Goal: Task Accomplishment & Management: Manage account settings

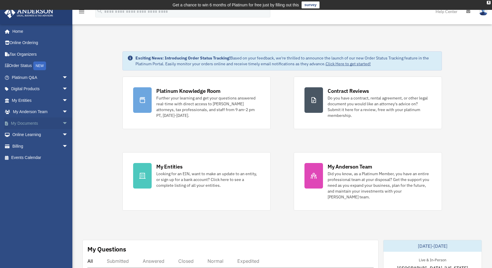
click at [25, 124] on link "My Documents arrow_drop_down" at bounding box center [40, 123] width 73 height 12
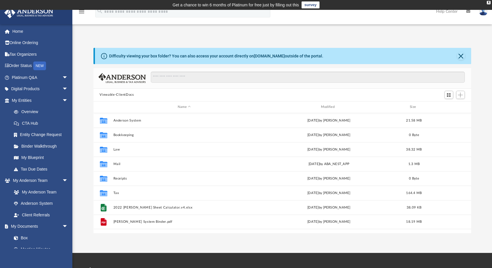
scroll to position [127, 373]
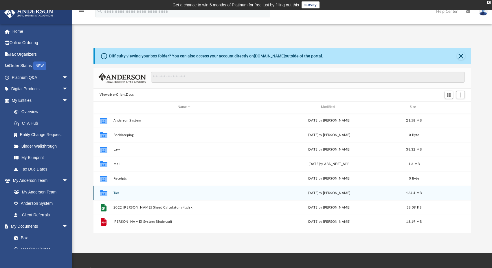
click at [115, 191] on button "Tax" at bounding box center [184, 193] width 142 height 4
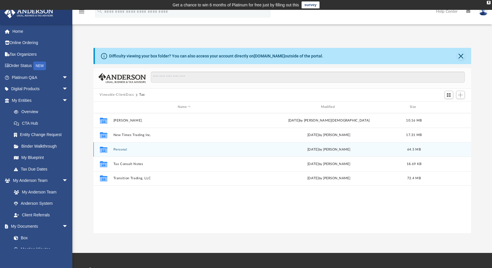
click at [121, 147] on button "Personal" at bounding box center [184, 149] width 142 height 4
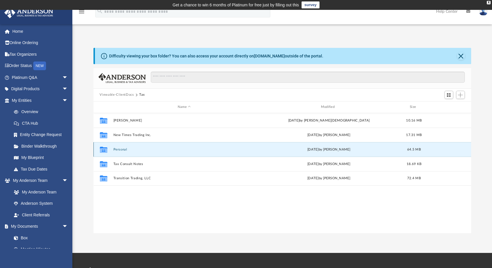
click at [121, 147] on button "Personal" at bounding box center [184, 149] width 142 height 4
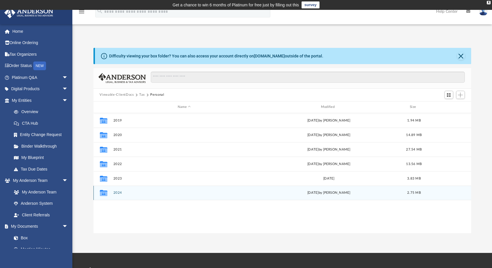
click at [118, 191] on button "2024" at bounding box center [184, 193] width 142 height 4
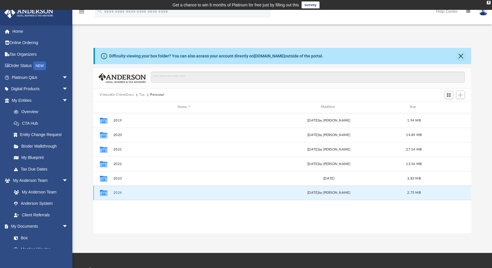
click at [118, 191] on button "2024" at bounding box center [184, 193] width 142 height 4
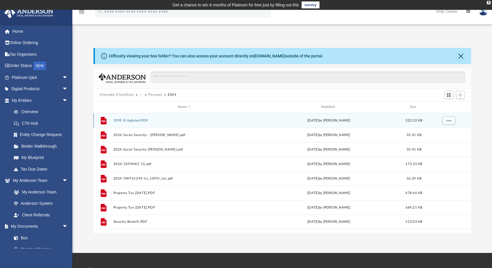
click at [138, 121] on button "1099 R Updated.PDF" at bounding box center [184, 120] width 142 height 4
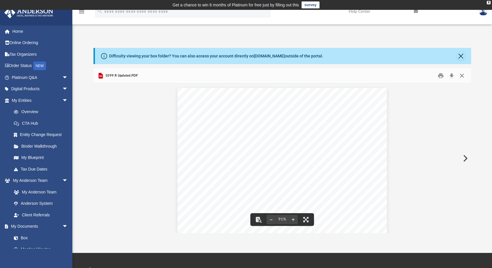
click at [461, 76] on button "Close" at bounding box center [462, 75] width 10 height 9
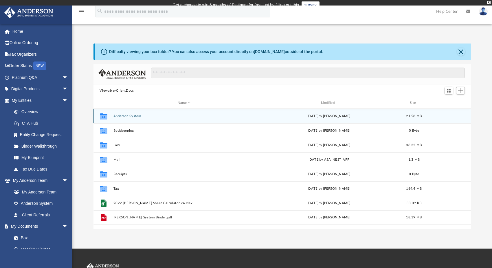
scroll to position [127, 373]
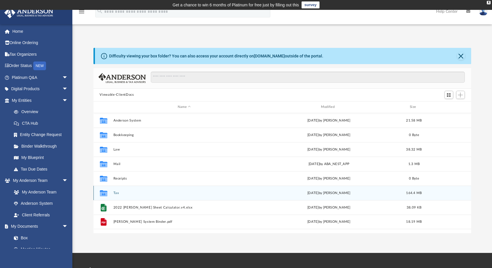
click at [120, 191] on button "Tax" at bounding box center [184, 193] width 142 height 4
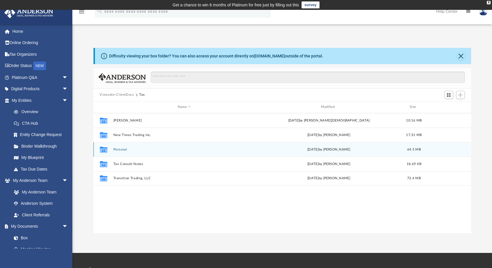
click at [122, 149] on button "Personal" at bounding box center [184, 149] width 142 height 4
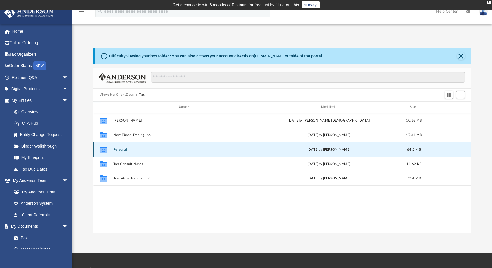
click at [122, 149] on button "Personal" at bounding box center [184, 149] width 142 height 4
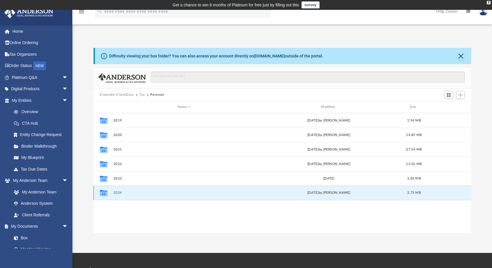
click at [117, 192] on button "2024" at bounding box center [184, 193] width 142 height 4
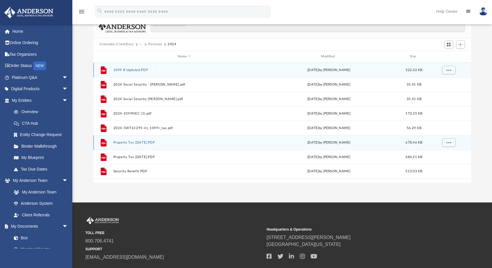
scroll to position [58, 0]
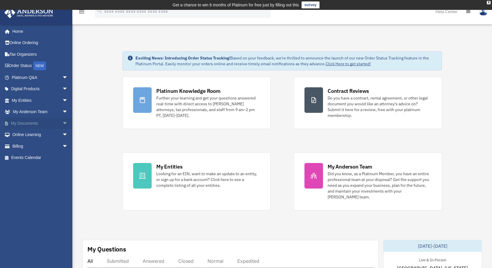
click at [24, 122] on link "My Documents arrow_drop_down" at bounding box center [40, 123] width 73 height 12
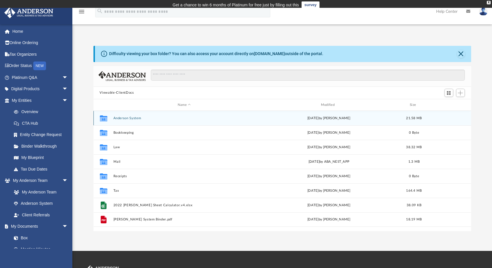
scroll to position [127, 373]
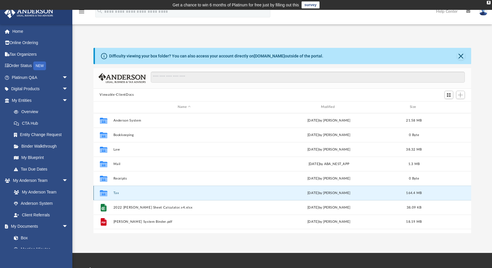
click at [138, 194] on button "Tax" at bounding box center [184, 193] width 142 height 4
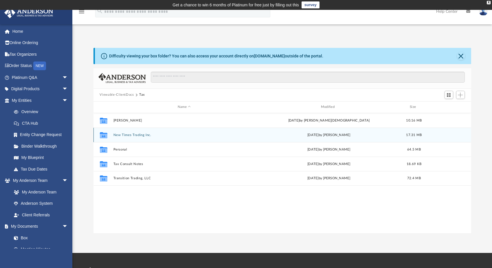
click at [143, 134] on button "New Times Trading Inc." at bounding box center [184, 135] width 142 height 4
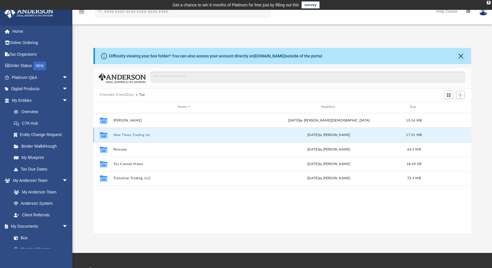
click at [143, 134] on button "New Times Trading Inc." at bounding box center [184, 135] width 142 height 4
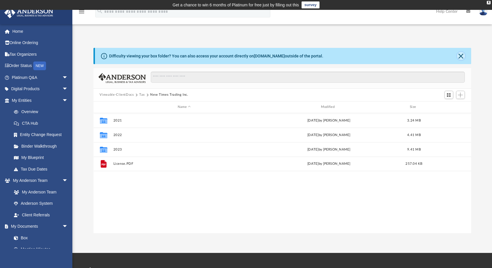
click at [464, 55] on button "Close" at bounding box center [461, 56] width 8 height 8
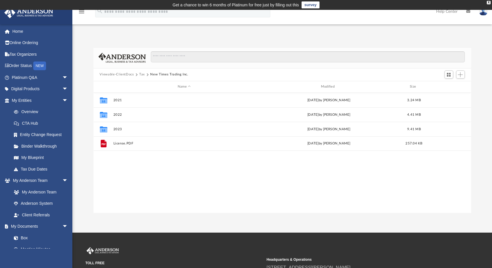
click at [142, 74] on button "Tax" at bounding box center [142, 74] width 6 height 5
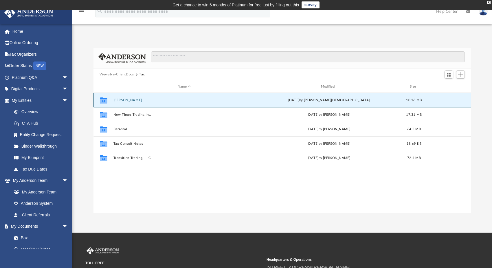
click at [125, 99] on button "Hebert, Steve" at bounding box center [184, 100] width 142 height 4
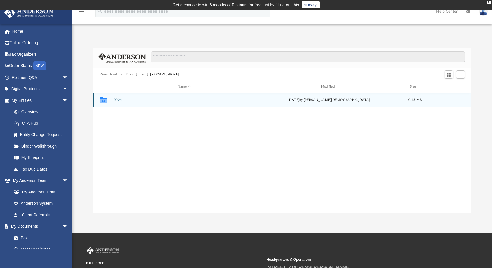
click at [118, 100] on button "2024" at bounding box center [184, 100] width 142 height 4
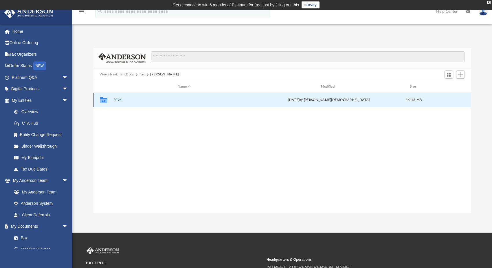
click at [118, 100] on button "2024" at bounding box center [184, 100] width 142 height 4
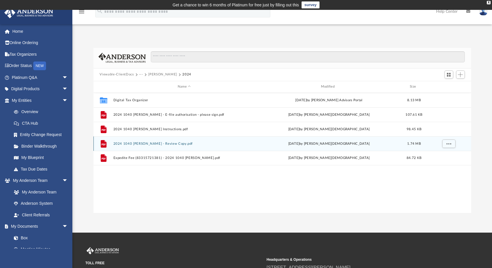
click at [167, 143] on button "2024 1040 Hebert, Steve - Review Copy.pdf" at bounding box center [184, 143] width 142 height 4
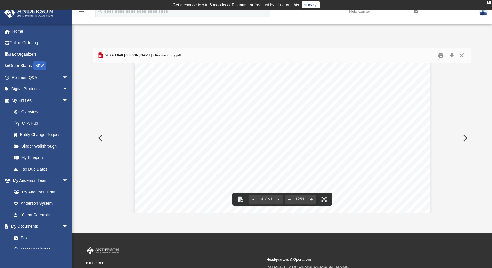
scroll to position [5069, 0]
click at [464, 56] on button "Close" at bounding box center [462, 55] width 10 height 9
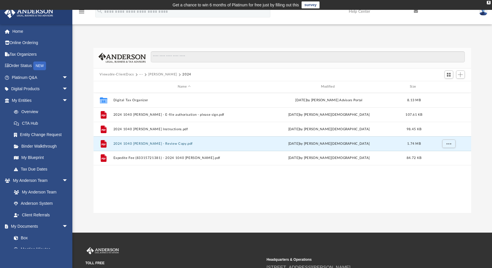
click at [125, 76] on button "Viewable-ClientDocs" at bounding box center [117, 74] width 34 height 5
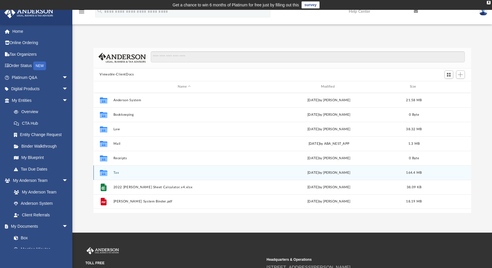
click at [116, 171] on button "Tax" at bounding box center [184, 172] width 142 height 4
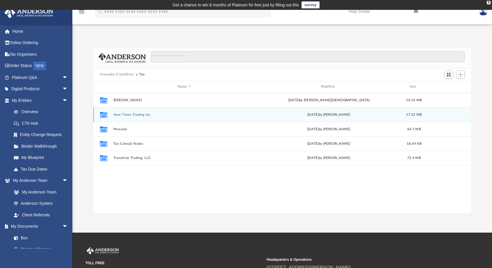
click at [137, 112] on button "New Times Trading Inc." at bounding box center [184, 114] width 142 height 4
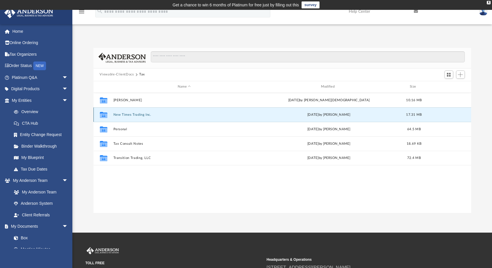
click at [137, 112] on button "New Times Trading Inc." at bounding box center [184, 114] width 142 height 4
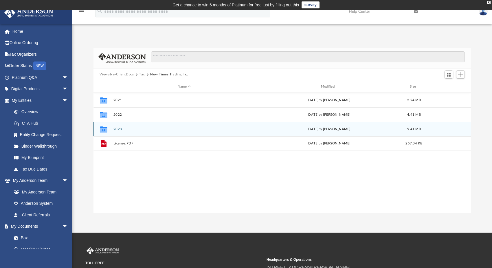
click at [112, 128] on div "Collaborated Folder 2023 Fri Sep 26 2025 by Alex Price 9.41 MB" at bounding box center [283, 129] width 378 height 14
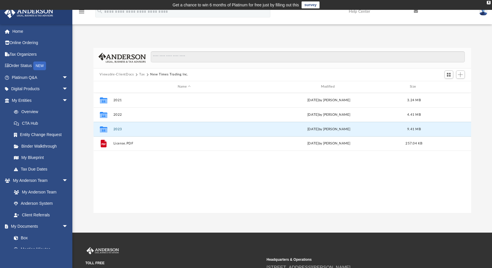
click at [138, 189] on div "Collaborated Folder 2021 Tue Jul 25 2023 by Vicki Schultz 3.24 MB Collaborated …" at bounding box center [283, 153] width 378 height 120
click at [114, 127] on button "2023" at bounding box center [184, 129] width 142 height 4
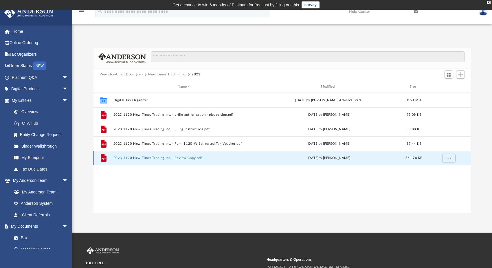
click at [192, 157] on button "2023 1120 New Times Trading Inc. - Review Copy.pdf" at bounding box center [184, 158] width 142 height 4
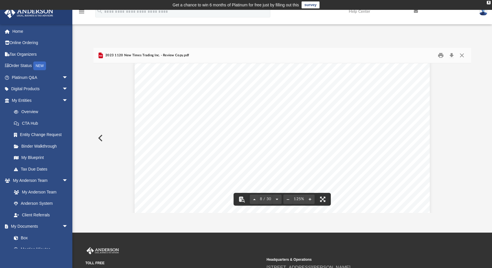
scroll to position [2810, 0]
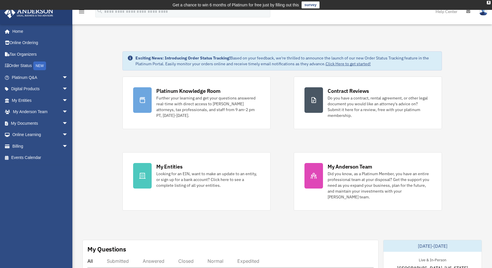
click at [485, 14] on img at bounding box center [483, 11] width 9 height 8
click at [14, 31] on link "Home" at bounding box center [40, 31] width 73 height 12
click at [19, 146] on link "Billing arrow_drop_down" at bounding box center [40, 146] width 73 height 12
click at [62, 143] on span "arrow_drop_down" at bounding box center [68, 146] width 12 height 12
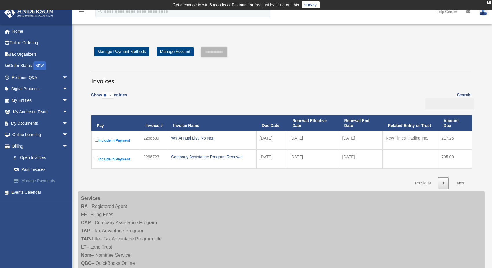
click at [42, 180] on link "Manage Payments" at bounding box center [42, 181] width 69 height 12
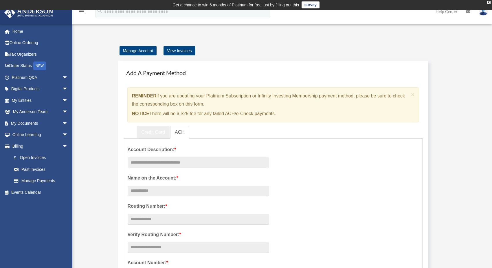
click at [160, 133] on link "Credit Card" at bounding box center [153, 132] width 33 height 13
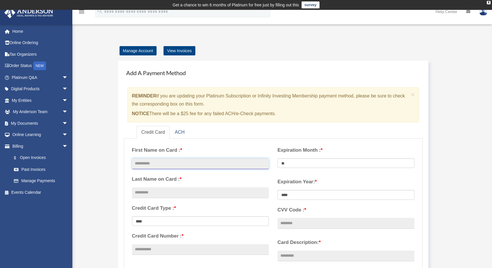
click at [219, 168] on input "text" at bounding box center [200, 163] width 137 height 11
click at [163, 164] on input "text" at bounding box center [200, 163] width 137 height 11
type input "*****"
click at [172, 194] on input "text" at bounding box center [200, 192] width 137 height 11
type input "******"
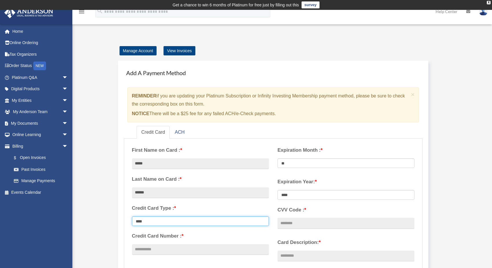
click at [169, 218] on select "**********" at bounding box center [200, 221] width 137 height 10
click at [132, 216] on select "**********" at bounding box center [200, 221] width 137 height 10
click at [167, 190] on input "******" at bounding box center [200, 192] width 137 height 11
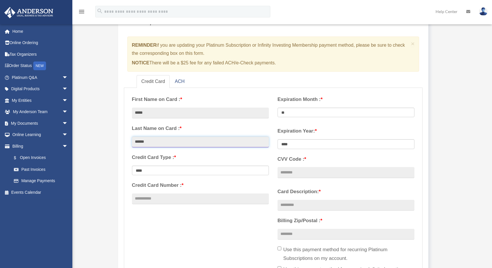
scroll to position [58, 0]
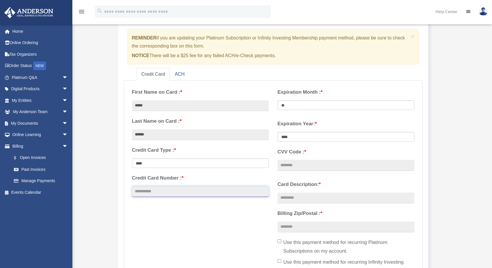
click at [170, 189] on input "Credit Card Number : *" at bounding box center [200, 191] width 137 height 11
type input "**********"
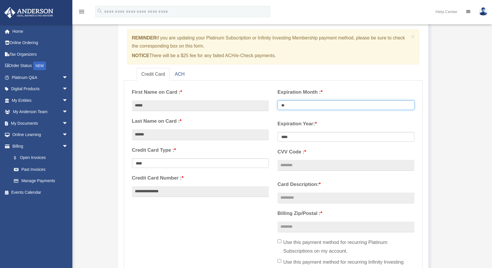
select select "**"
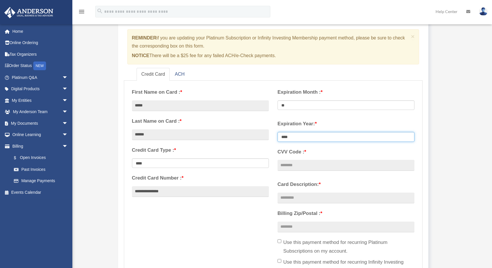
select select "****"
type input "***"
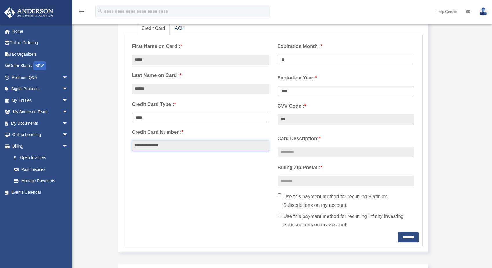
scroll to position [116, 0]
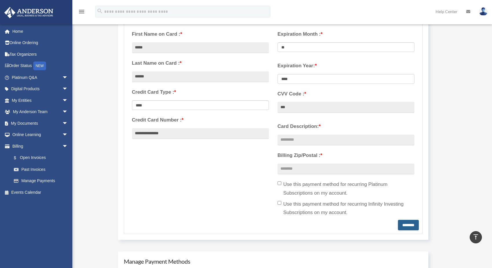
click at [406, 223] on input "********" at bounding box center [408, 225] width 21 height 10
click at [378, 139] on input "Card Description: *" at bounding box center [346, 139] width 137 height 11
type input "******"
click at [408, 224] on input "********" at bounding box center [408, 225] width 21 height 10
click at [356, 183] on label "Use this payment method for recurring Platinum Subscriptions on my account." at bounding box center [346, 188] width 137 height 17
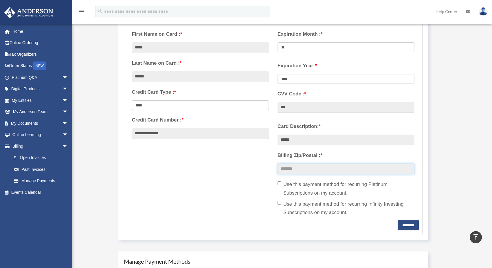
click at [345, 168] on input "Billing Zip/Postal : *" at bounding box center [346, 168] width 137 height 11
type input "*****"
click at [405, 223] on input "********" at bounding box center [408, 225] width 21 height 10
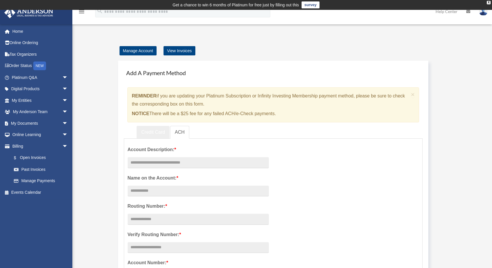
click at [154, 131] on link "Credit Card" at bounding box center [153, 132] width 33 height 13
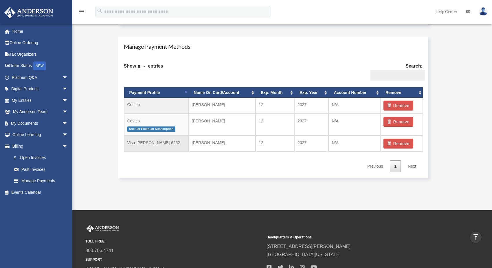
scroll to position [319, 0]
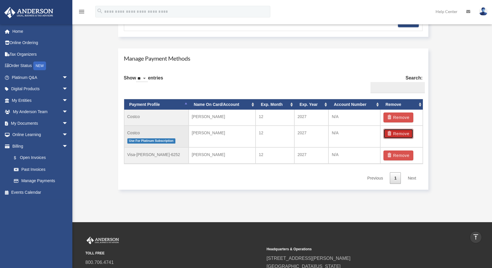
click at [397, 134] on button "Remove" at bounding box center [399, 134] width 30 height 10
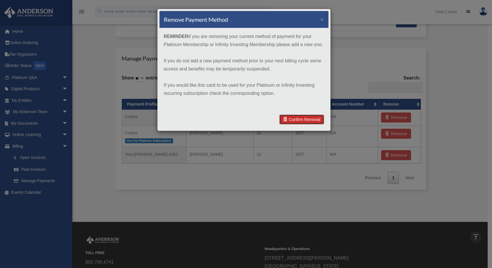
click at [309, 119] on link "Confirm Removal" at bounding box center [302, 119] width 45 height 10
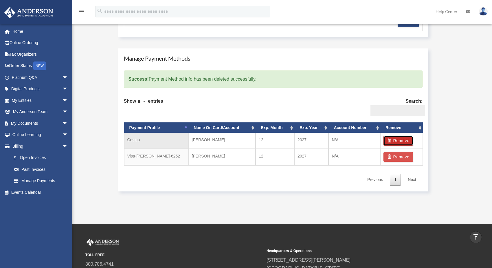
click at [396, 141] on button "Remove" at bounding box center [399, 141] width 30 height 10
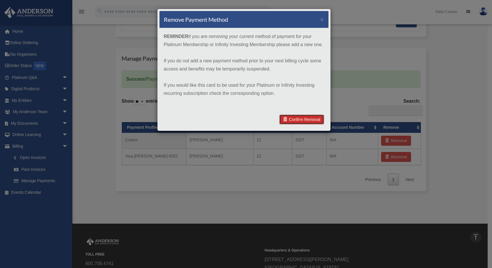
click at [306, 120] on link "Confirm Removal" at bounding box center [302, 119] width 45 height 10
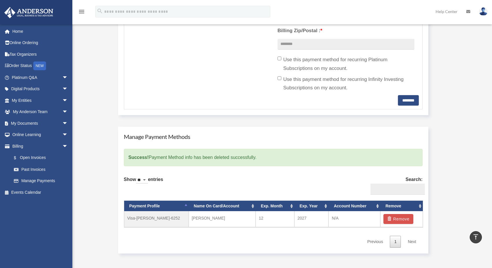
scroll to position [232, 0]
